Goal: Task Accomplishment & Management: Complete application form

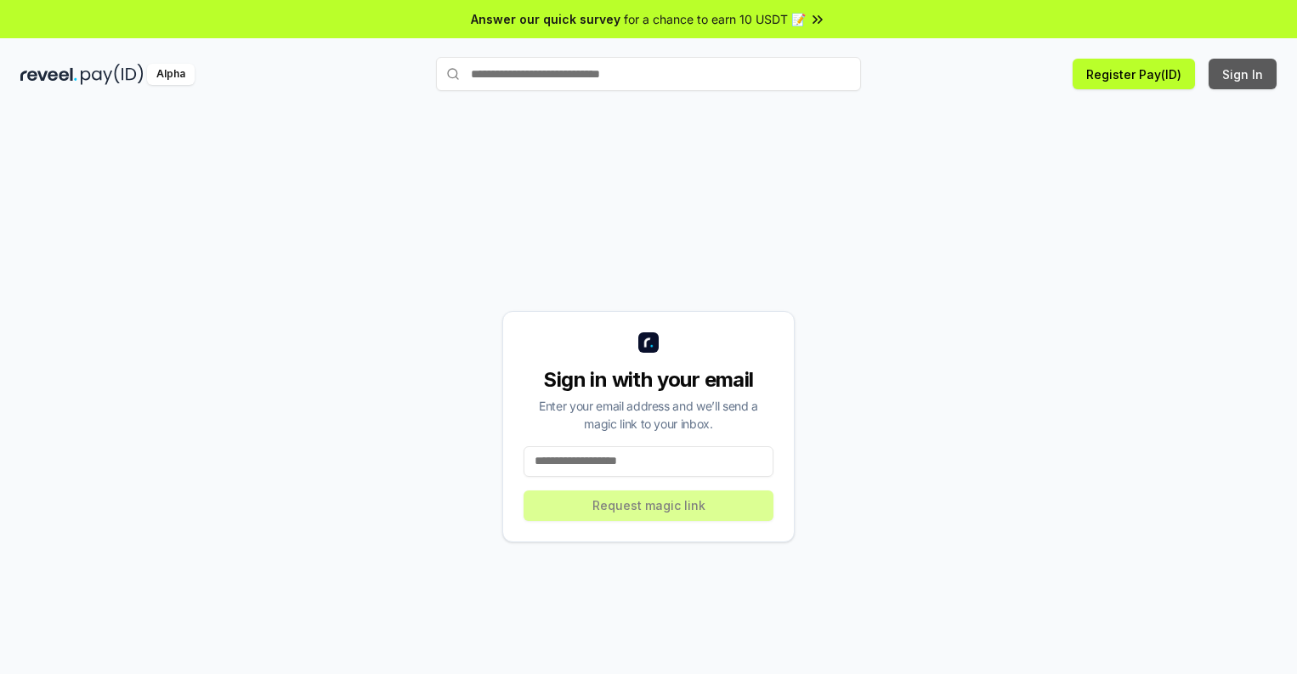
click at [1243, 74] on button "Sign In" at bounding box center [1242, 74] width 68 height 31
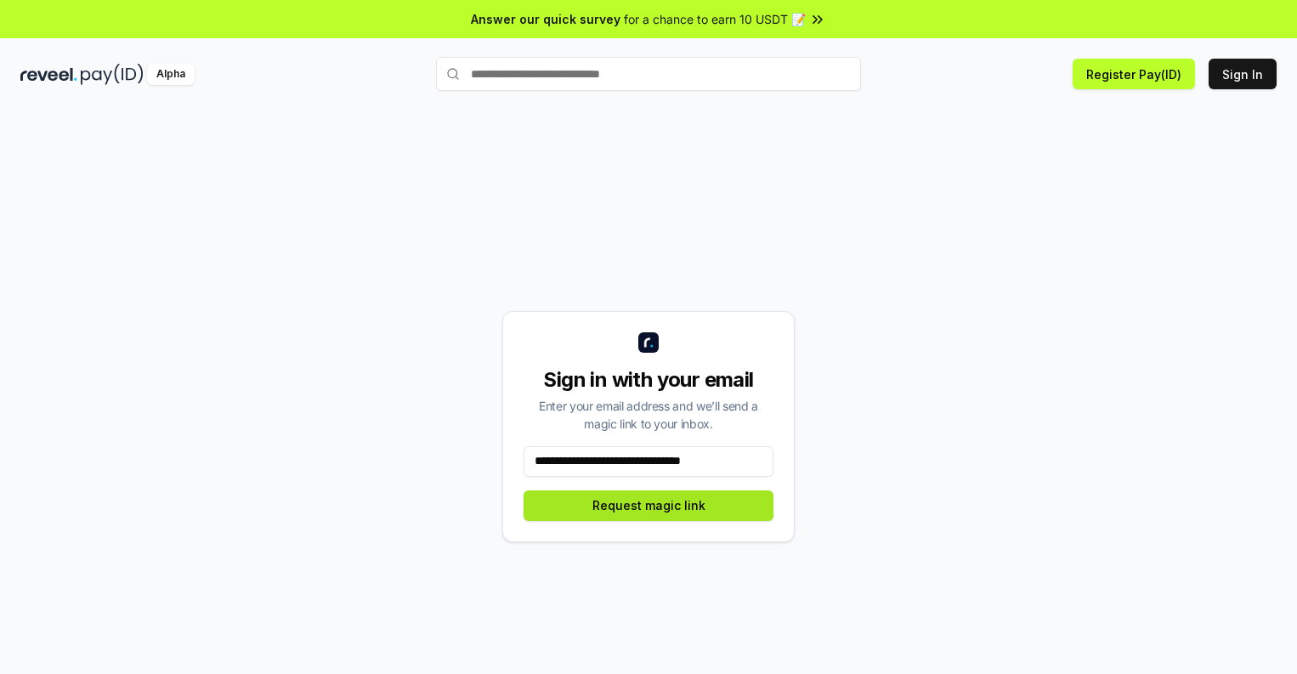
type input "**********"
click at [648, 505] on button "Request magic link" at bounding box center [648, 505] width 250 height 31
